Goal: Navigation & Orientation: Find specific page/section

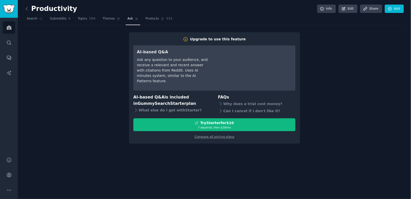
click at [157, 17] on span "Products" at bounding box center [151, 19] width 13 height 5
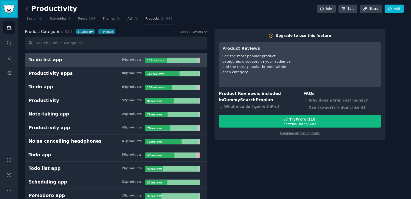
click at [13, 5] on img "Sidebar" at bounding box center [9, 9] width 12 height 9
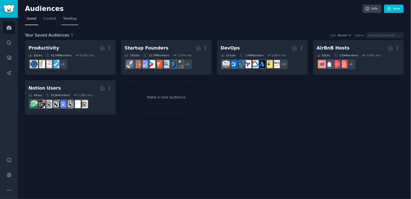
click at [76, 20] on link "Trending" at bounding box center [69, 20] width 17 height 10
